Goal: Task Accomplishment & Management: Complete application form

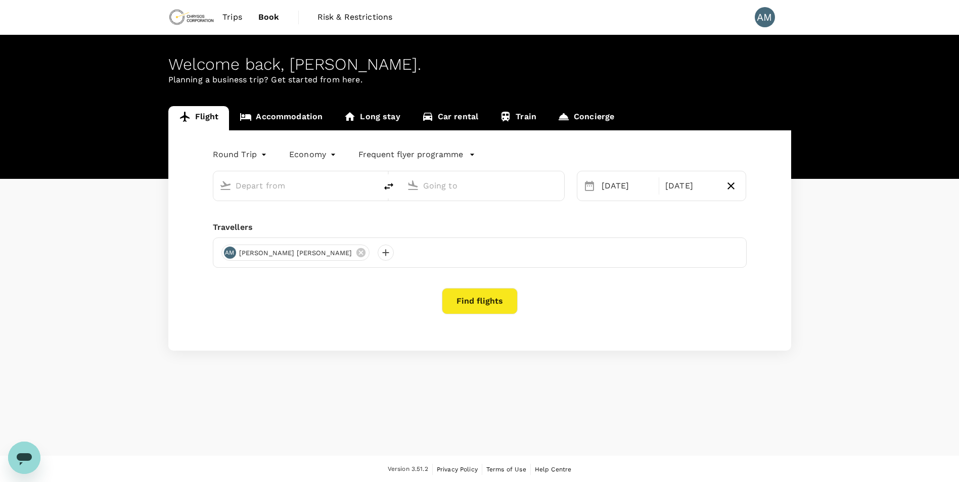
click at [457, 117] on link "Car rental" at bounding box center [450, 118] width 78 height 24
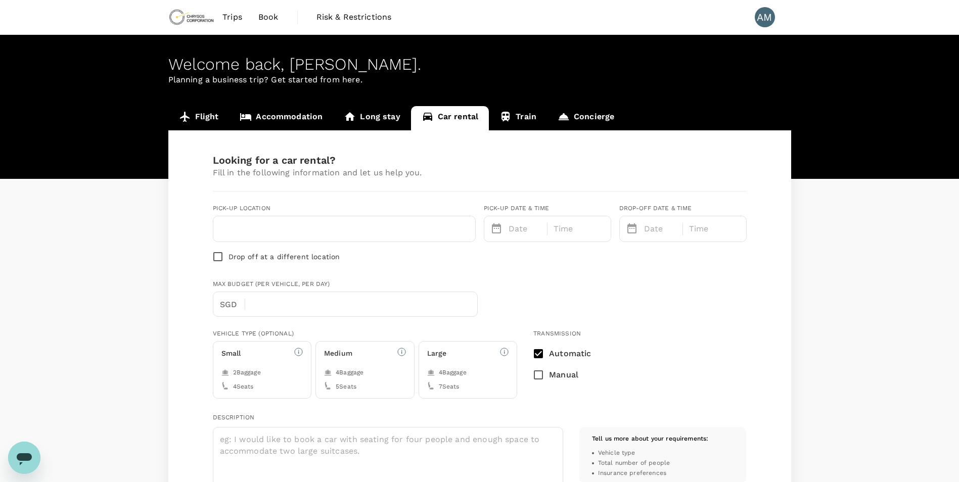
type input "Concierge booking - car-rental"
type input "[PERSON_NAME][EMAIL_ADDRESS][DOMAIN_NAME]"
type input "1"
type input "6048038224"
click at [391, 224] on input "text" at bounding box center [345, 229] width 250 height 16
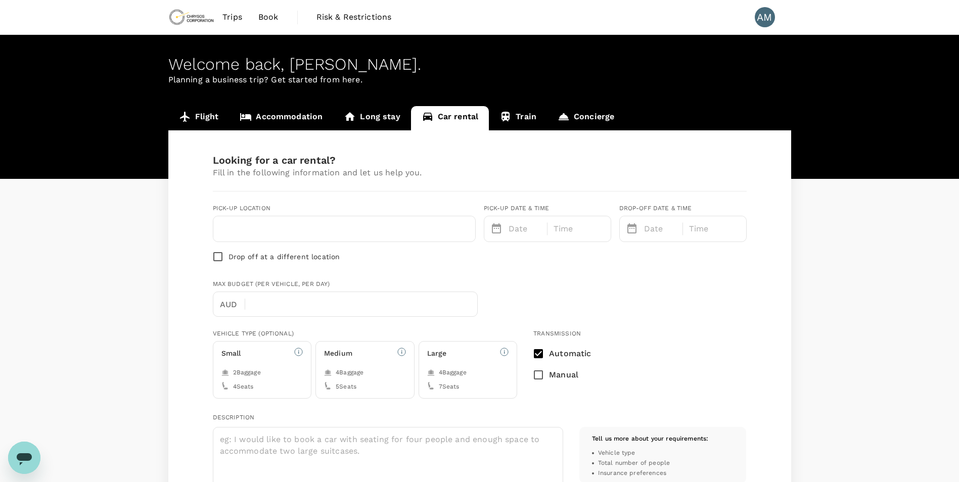
click at [551, 297] on div "Max Budget (per vehicle, per day) AUD ​" at bounding box center [478, 296] width 538 height 41
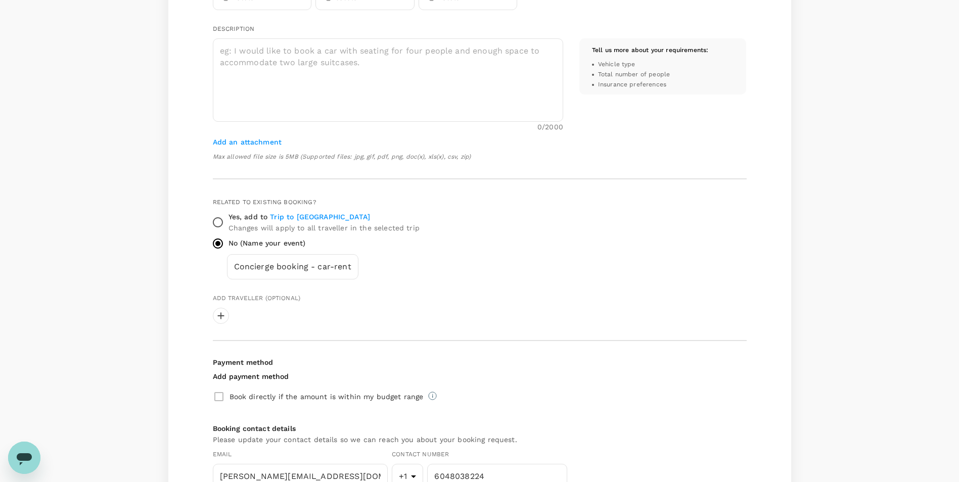
scroll to position [405, 0]
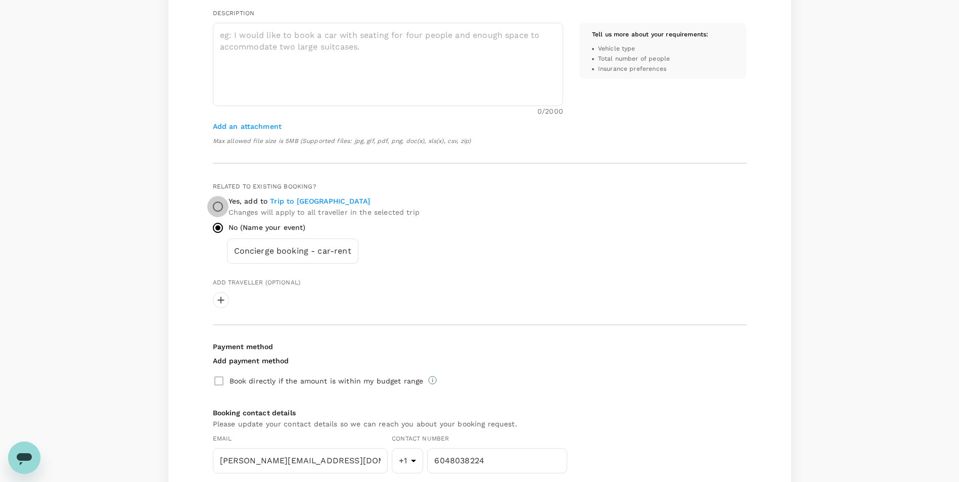
click at [219, 202] on input "Yes, add to Trip to [GEOGRAPHIC_DATA] Changes will apply to all traveller in th…" at bounding box center [217, 206] width 21 height 21
radio input "true"
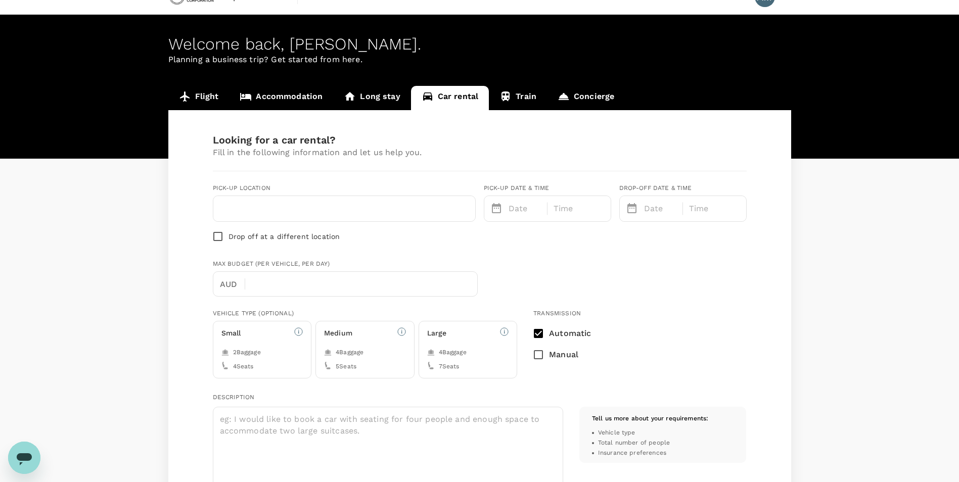
scroll to position [0, 0]
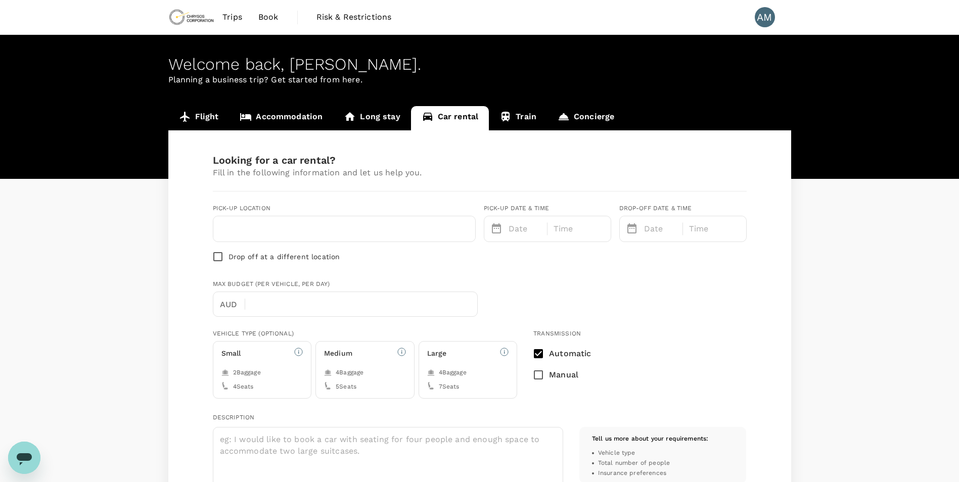
click at [363, 224] on input "text" at bounding box center [345, 229] width 250 height 16
type input "[GEOGRAPHIC_DATA]"
click at [539, 231] on p "Date" at bounding box center [525, 229] width 33 height 12
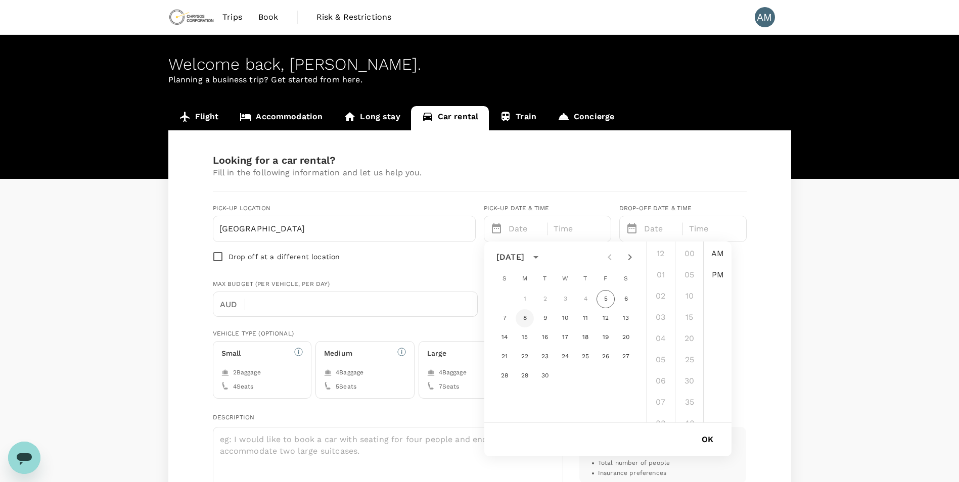
click at [527, 319] on button "8" at bounding box center [525, 319] width 18 height 18
click at [717, 276] on li "PM" at bounding box center [718, 275] width 24 height 20
click at [592, 234] on div "12:00" at bounding box center [579, 228] width 63 height 25
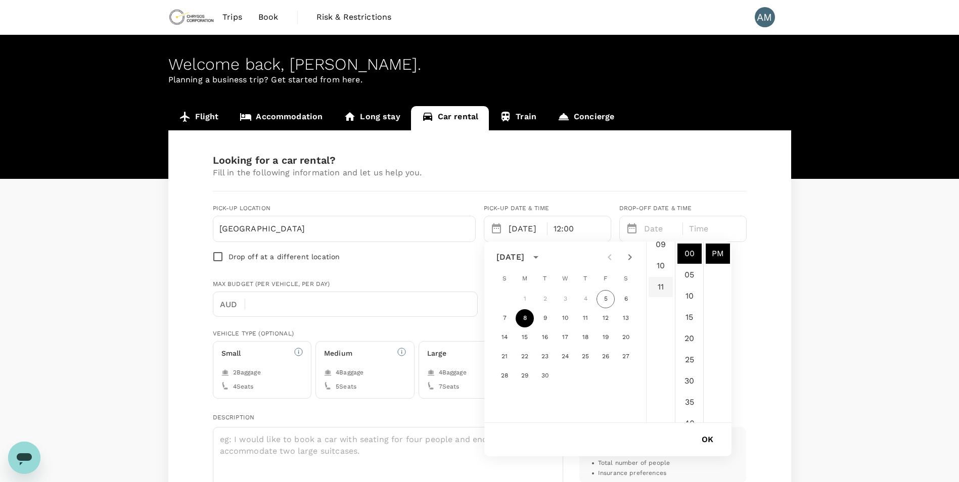
click at [666, 284] on li "11" at bounding box center [661, 287] width 24 height 20
type input "[DATE] 11:00 PM"
click at [709, 441] on button "OK" at bounding box center [708, 439] width 40 height 25
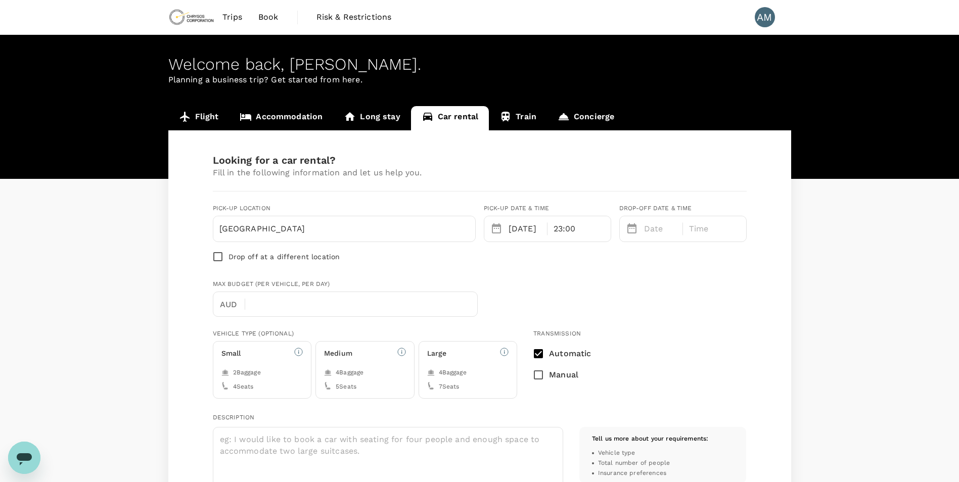
click at [663, 230] on p "Date" at bounding box center [660, 229] width 33 height 12
click at [736, 315] on button "12" at bounding box center [741, 319] width 18 height 18
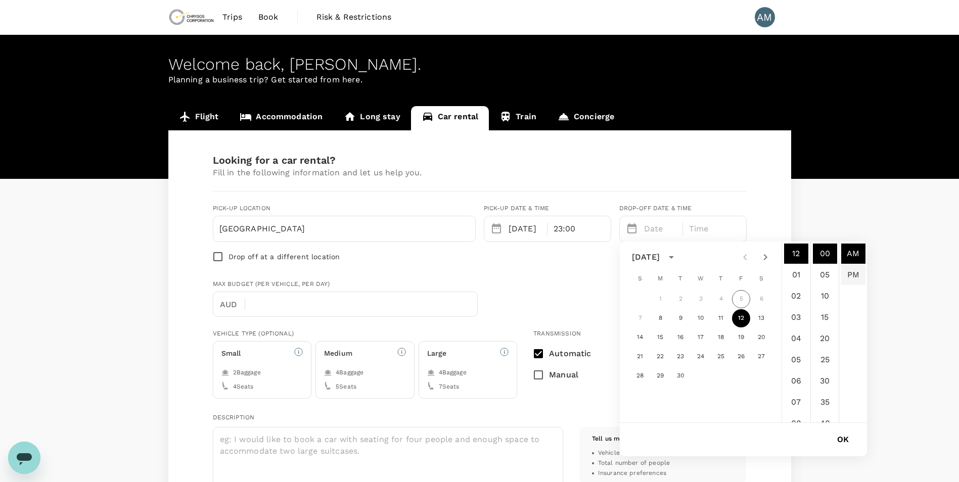
click at [854, 273] on li "PM" at bounding box center [854, 275] width 24 height 20
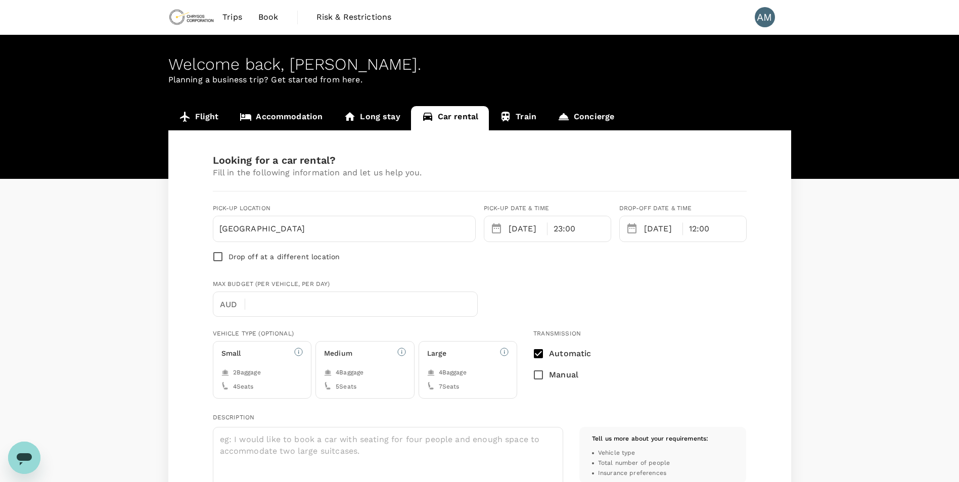
scroll to position [21, 0]
click at [694, 235] on p "12:00" at bounding box center [699, 229] width 21 height 12
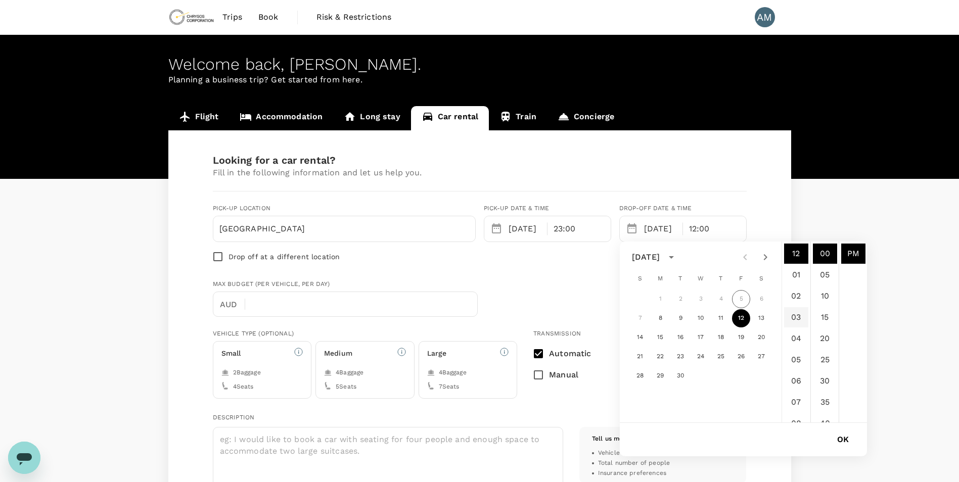
click at [798, 320] on li "03" at bounding box center [796, 318] width 24 height 20
type input "[DATE] 03:00 PM"
click at [848, 436] on button "OK" at bounding box center [843, 439] width 40 height 25
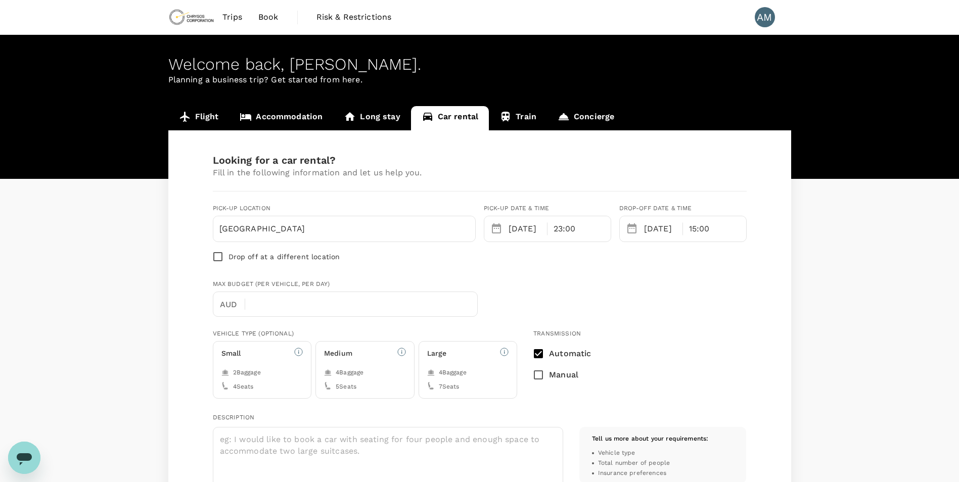
click at [699, 302] on div "Max Budget (per vehicle, per day) AUD ​" at bounding box center [478, 296] width 538 height 41
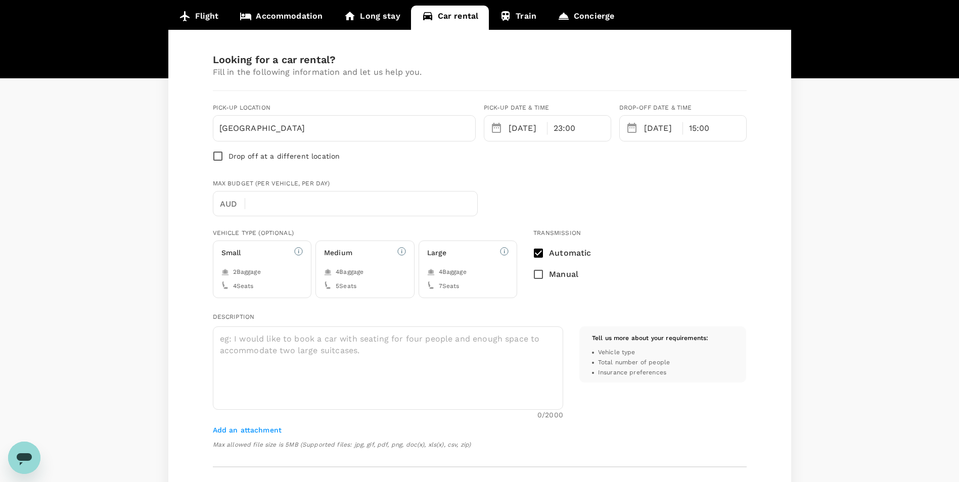
scroll to position [101, 0]
click at [274, 267] on div "2 Baggage" at bounding box center [263, 272] width 82 height 10
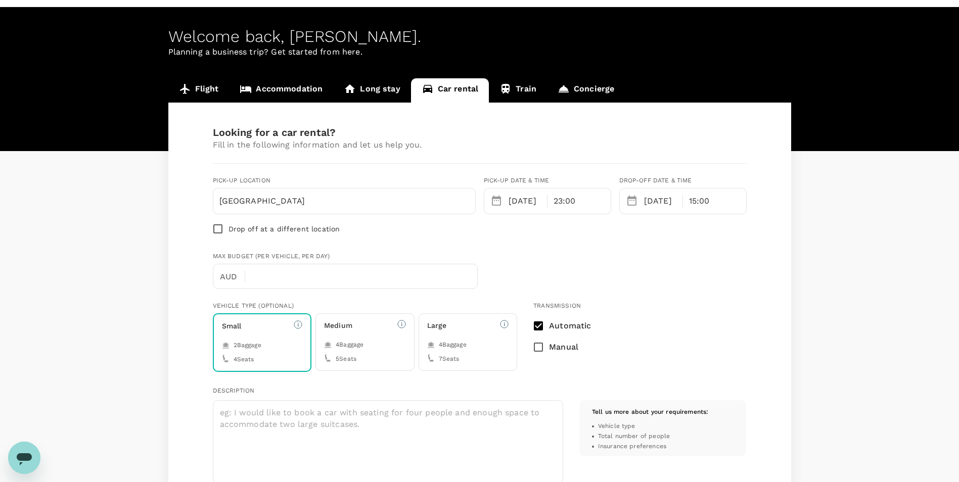
scroll to position [0, 0]
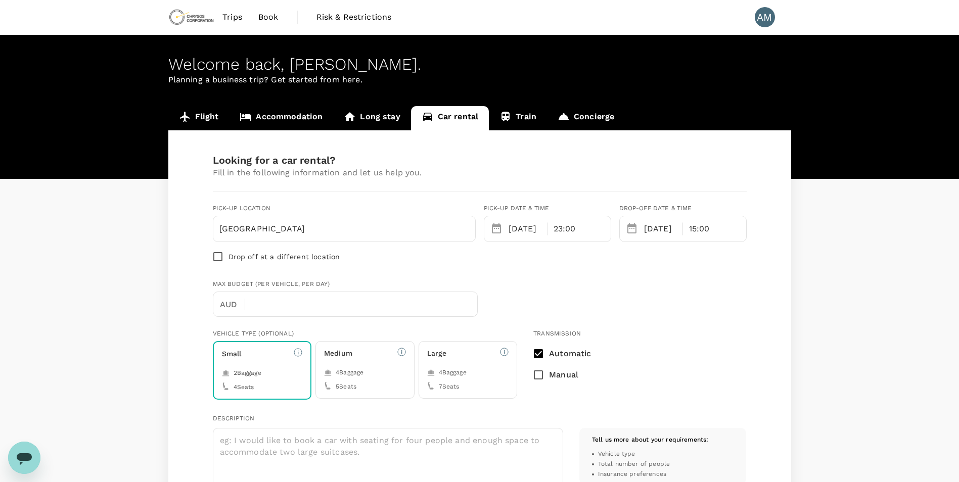
click at [630, 295] on div "Max Budget (per vehicle, per day) AUD ​" at bounding box center [478, 296] width 538 height 41
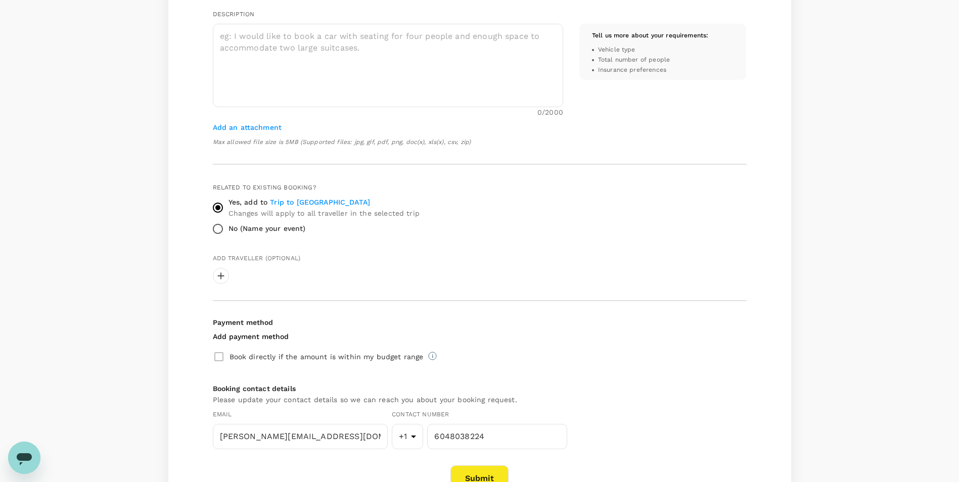
scroll to position [494, 0]
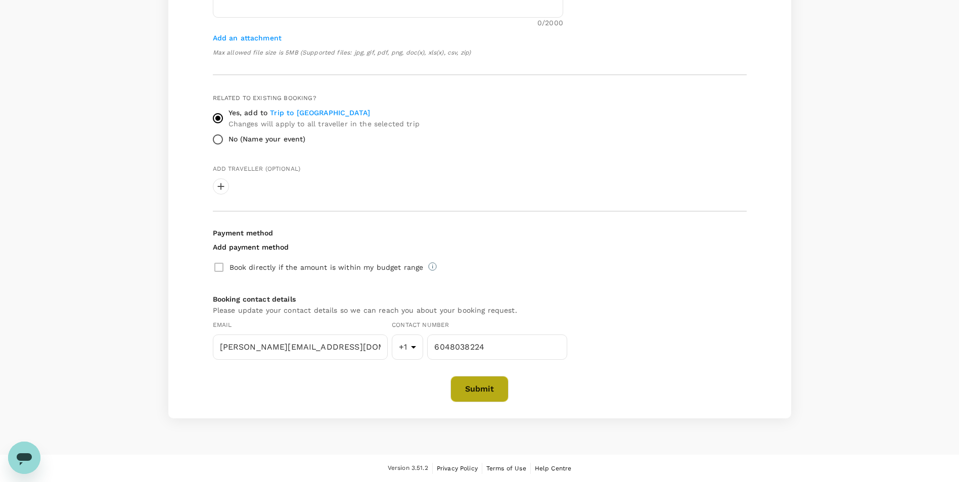
click at [491, 386] on button "Submit" at bounding box center [480, 389] width 58 height 26
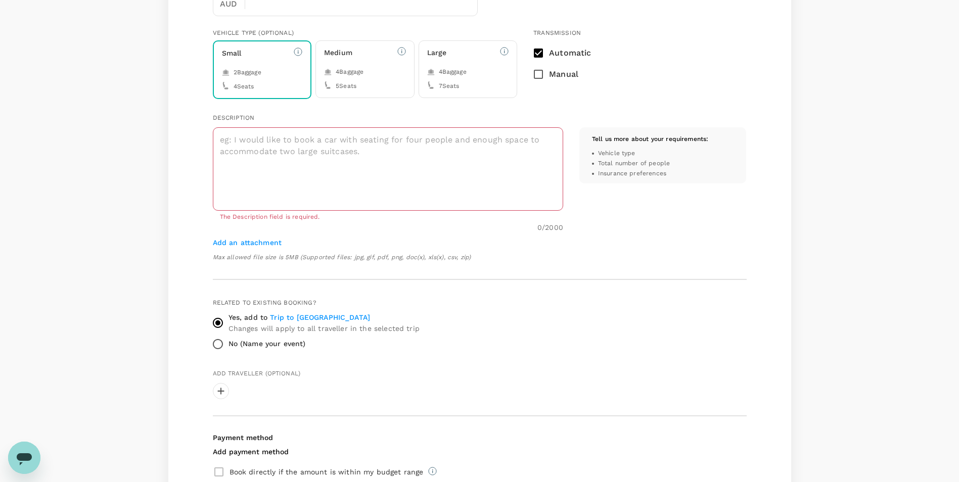
scroll to position [155, 0]
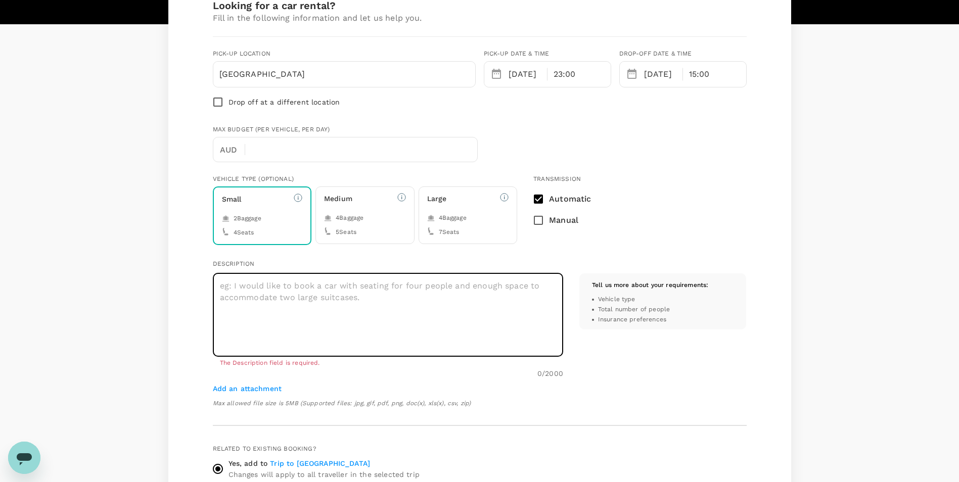
click at [292, 297] on textarea at bounding box center [388, 315] width 350 height 83
type textarea "V"
click at [379, 296] on textarea "Driving to Greenstone mine." at bounding box center [388, 315] width 350 height 83
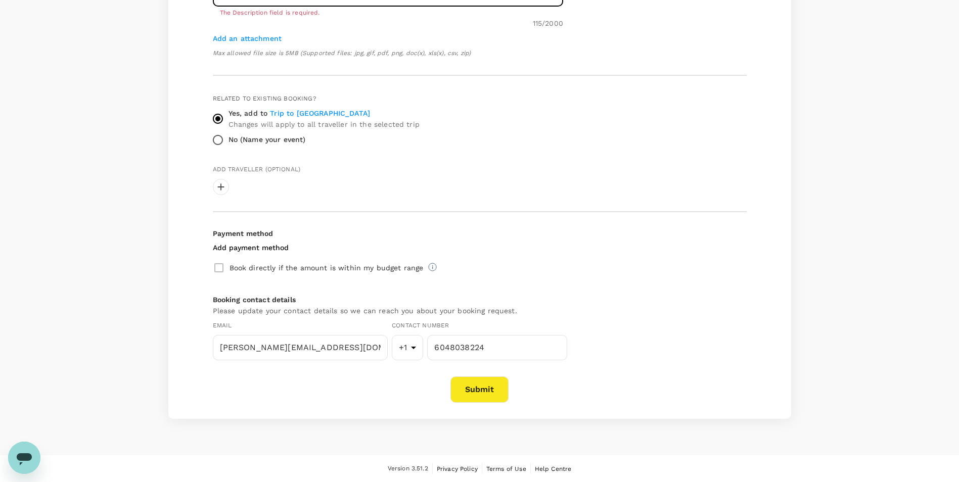
type textarea "Driving to [GEOGRAPHIC_DATA], max 2 people, no luggage. Road conditions should …"
click at [499, 388] on button "Submit" at bounding box center [480, 390] width 58 height 26
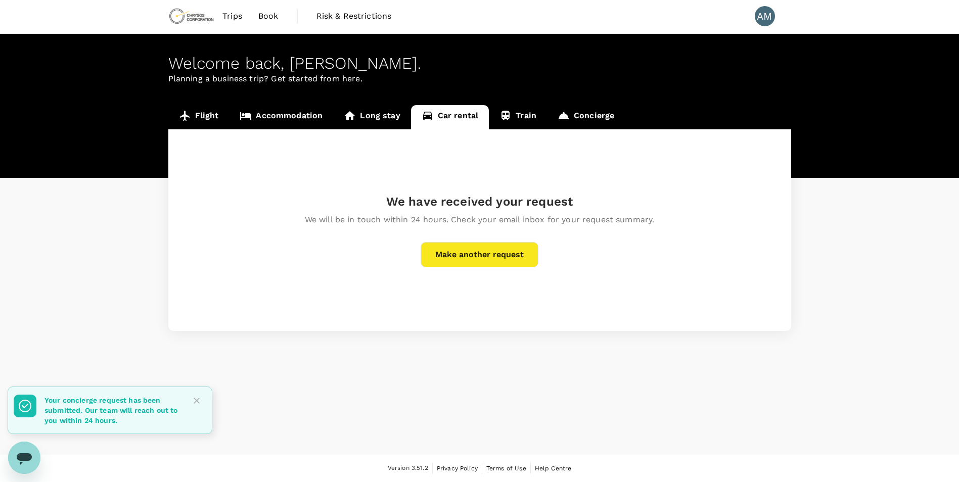
scroll to position [1, 0]
click at [622, 6] on div "Trips Book Risk & Restrictions AM" at bounding box center [479, 16] width 623 height 34
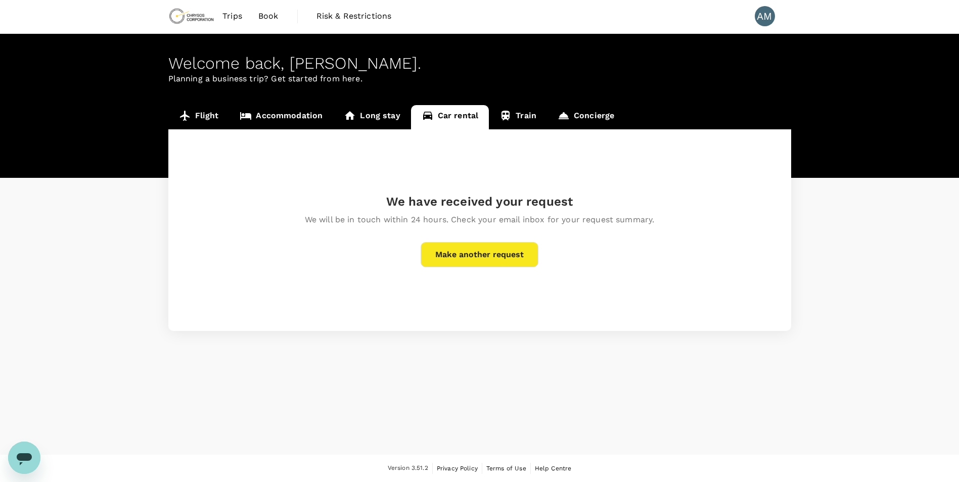
click at [468, 359] on div "Welcome back , [PERSON_NAME] . Planning a business trip? Get started from here.…" at bounding box center [479, 244] width 959 height 421
click at [607, 372] on div "Welcome back , [PERSON_NAME] . Planning a business trip? Get started from here.…" at bounding box center [479, 244] width 959 height 421
click at [908, 401] on div "Welcome back , [PERSON_NAME] . Planning a business trip? Get started from here.…" at bounding box center [479, 244] width 959 height 421
